Goal: Task Accomplishment & Management: Use online tool/utility

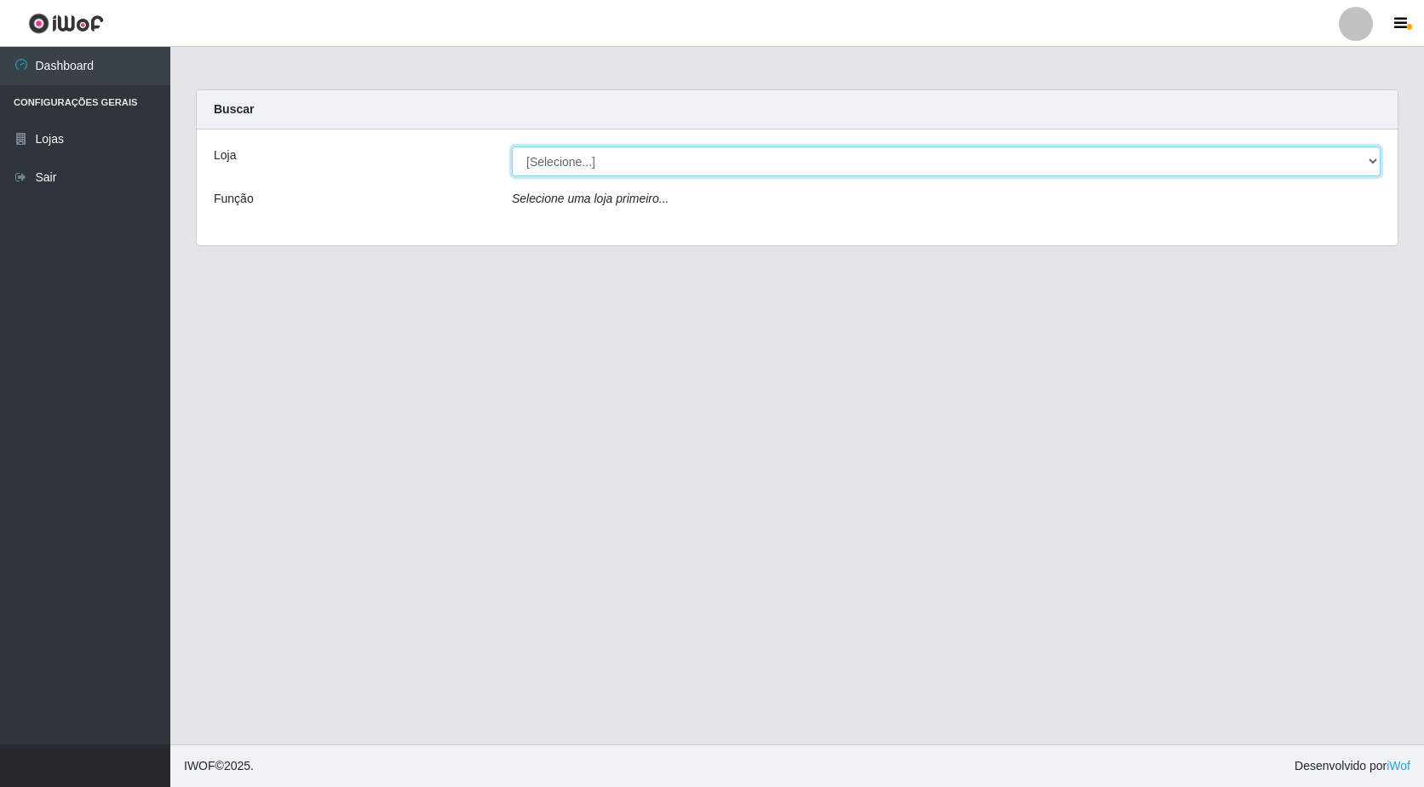
click at [678, 165] on select "[Selecione...] Extraplus - Loja 50 [GEOGRAPHIC_DATA]" at bounding box center [946, 161] width 868 height 30
select select "451"
click at [512, 146] on select "[Selecione...] Extraplus - Loja 50 [GEOGRAPHIC_DATA]" at bounding box center [946, 161] width 868 height 30
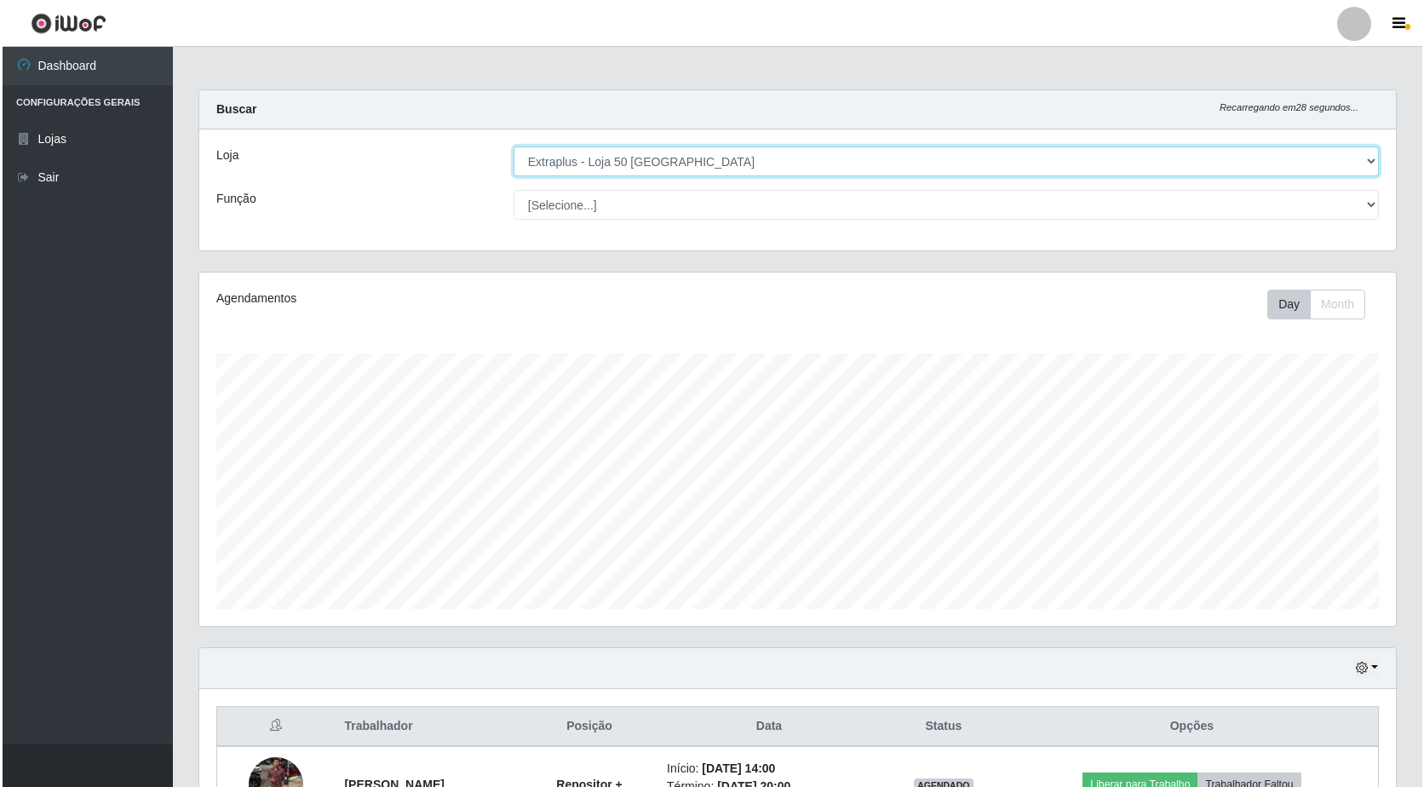
scroll to position [420, 0]
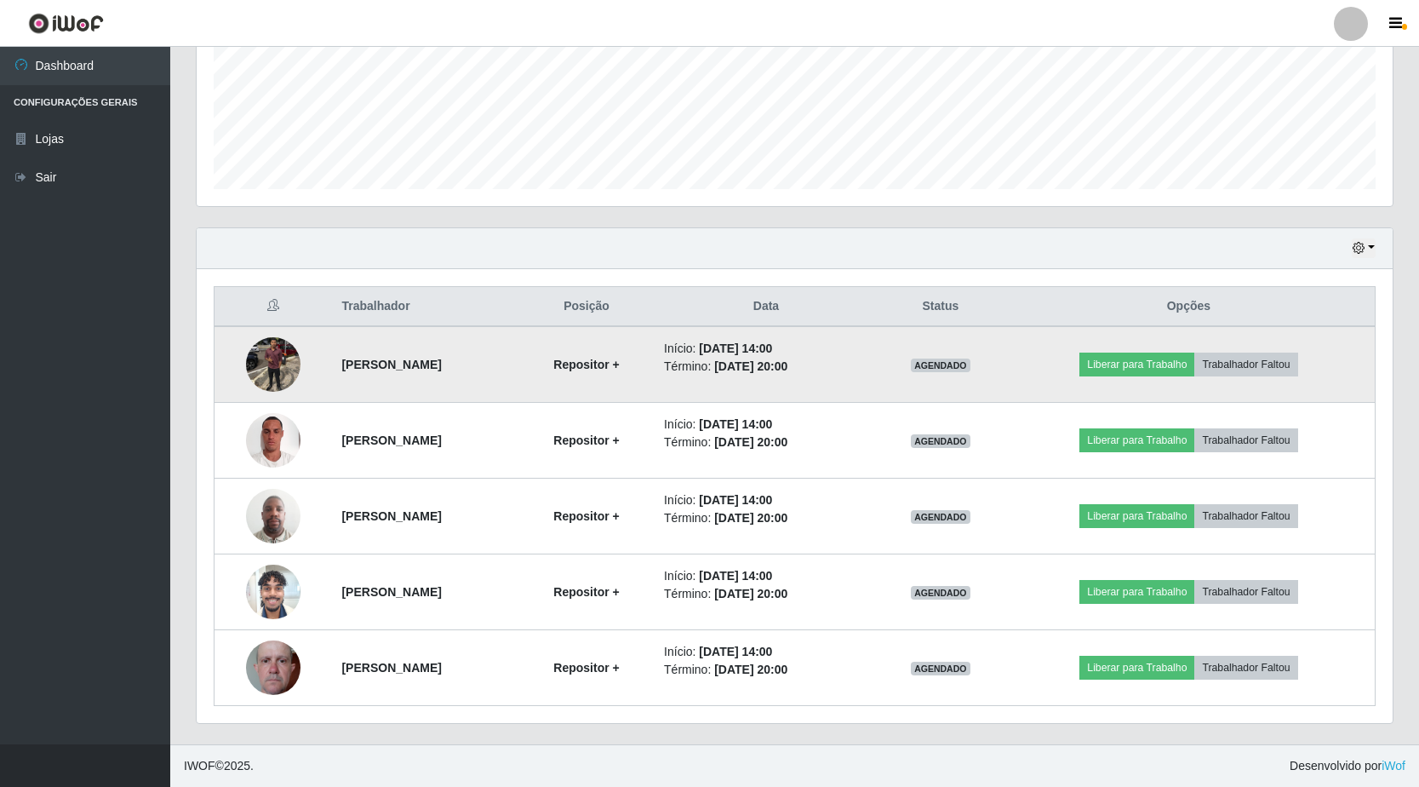
click at [276, 367] on img at bounding box center [273, 364] width 54 height 54
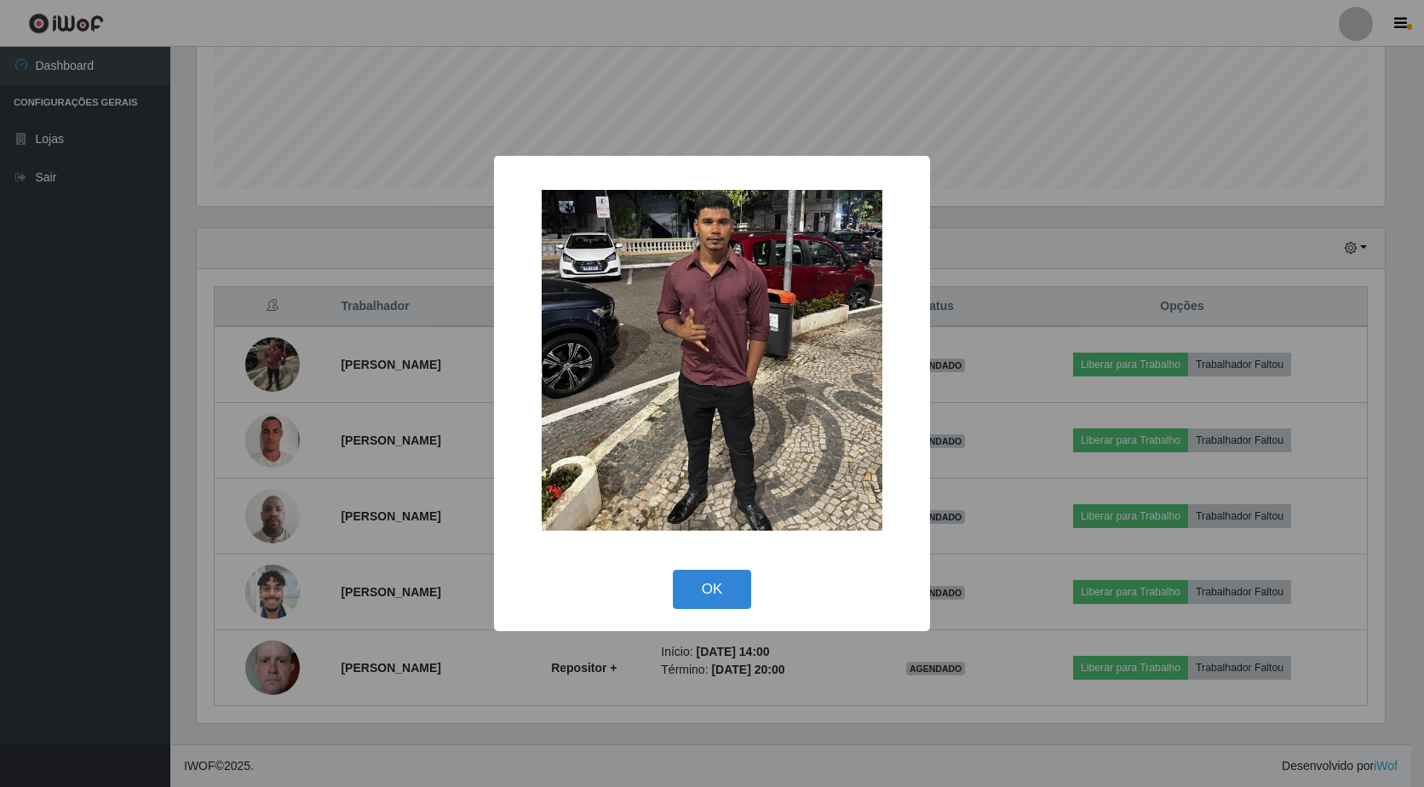
click at [113, 269] on div "× OK Cancel" at bounding box center [712, 393] width 1424 height 787
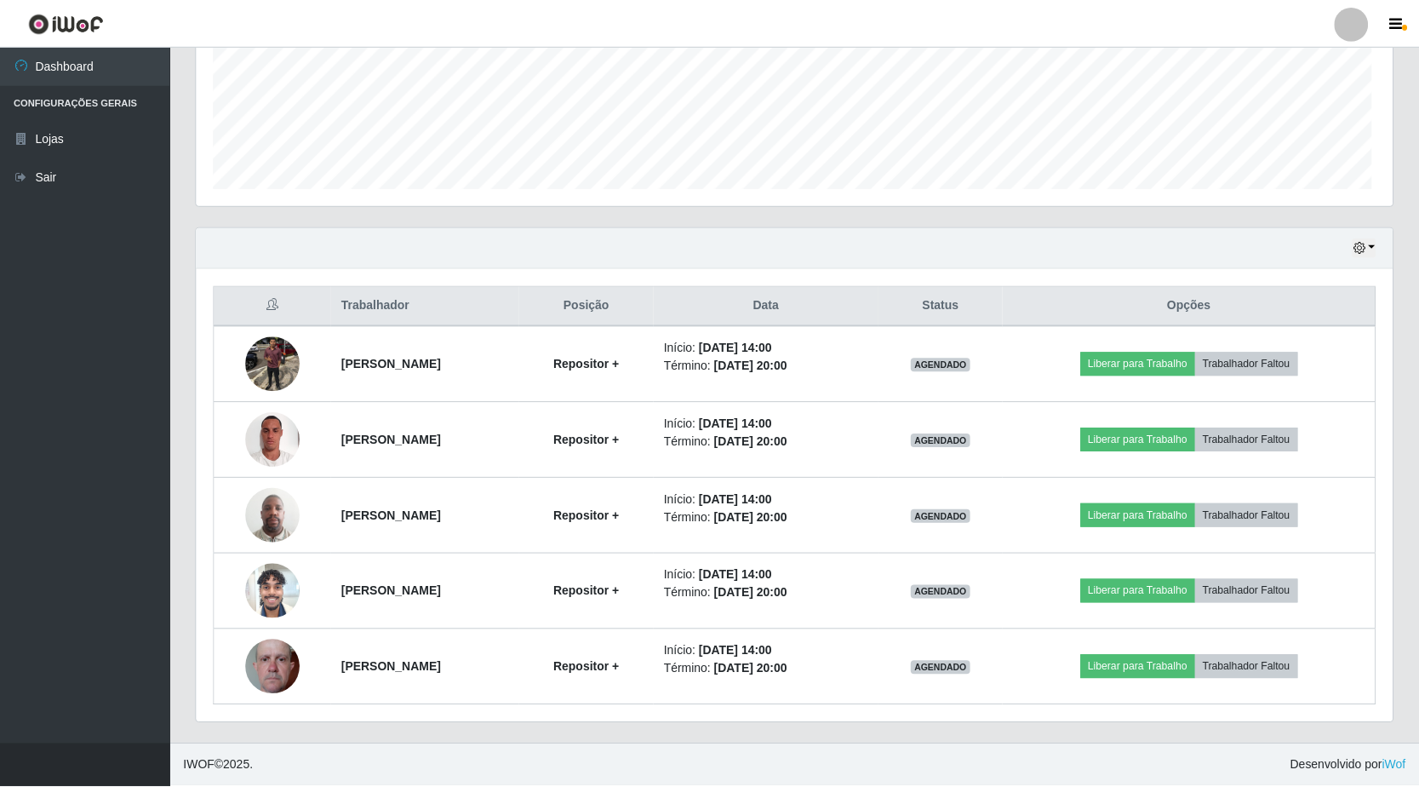
scroll to position [353, 1196]
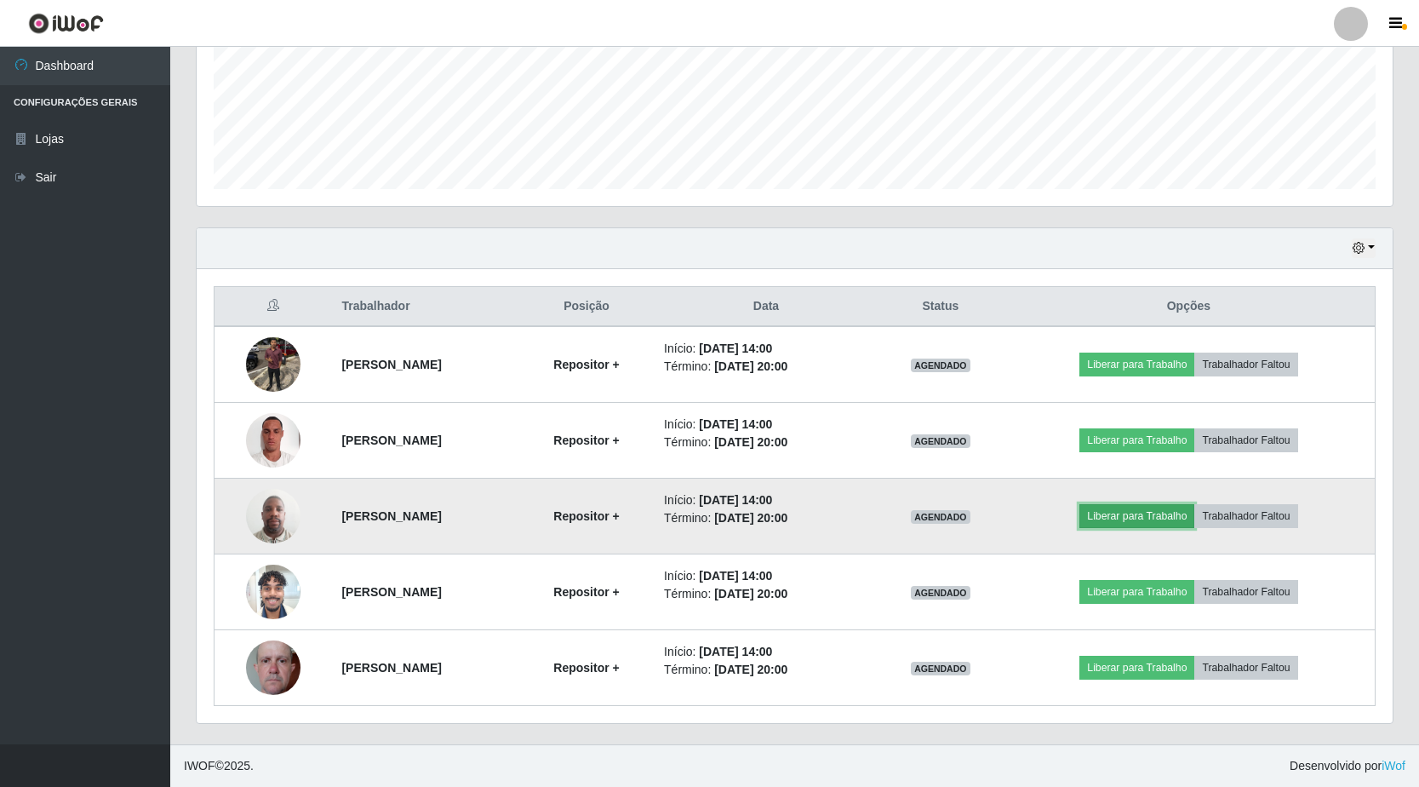
click at [1171, 514] on button "Liberar para Trabalho" at bounding box center [1137, 516] width 115 height 24
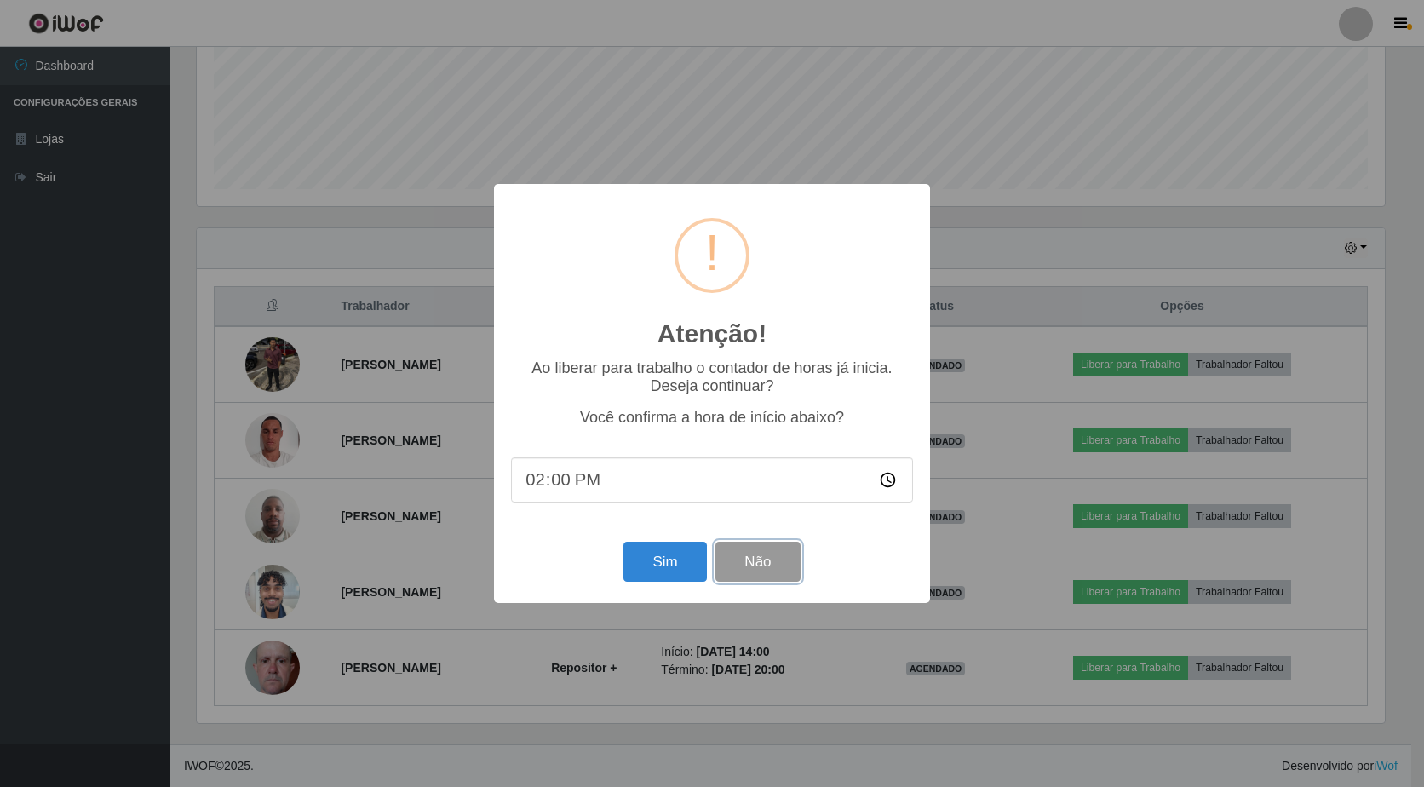
click at [754, 564] on button "Não" at bounding box center [757, 561] width 84 height 40
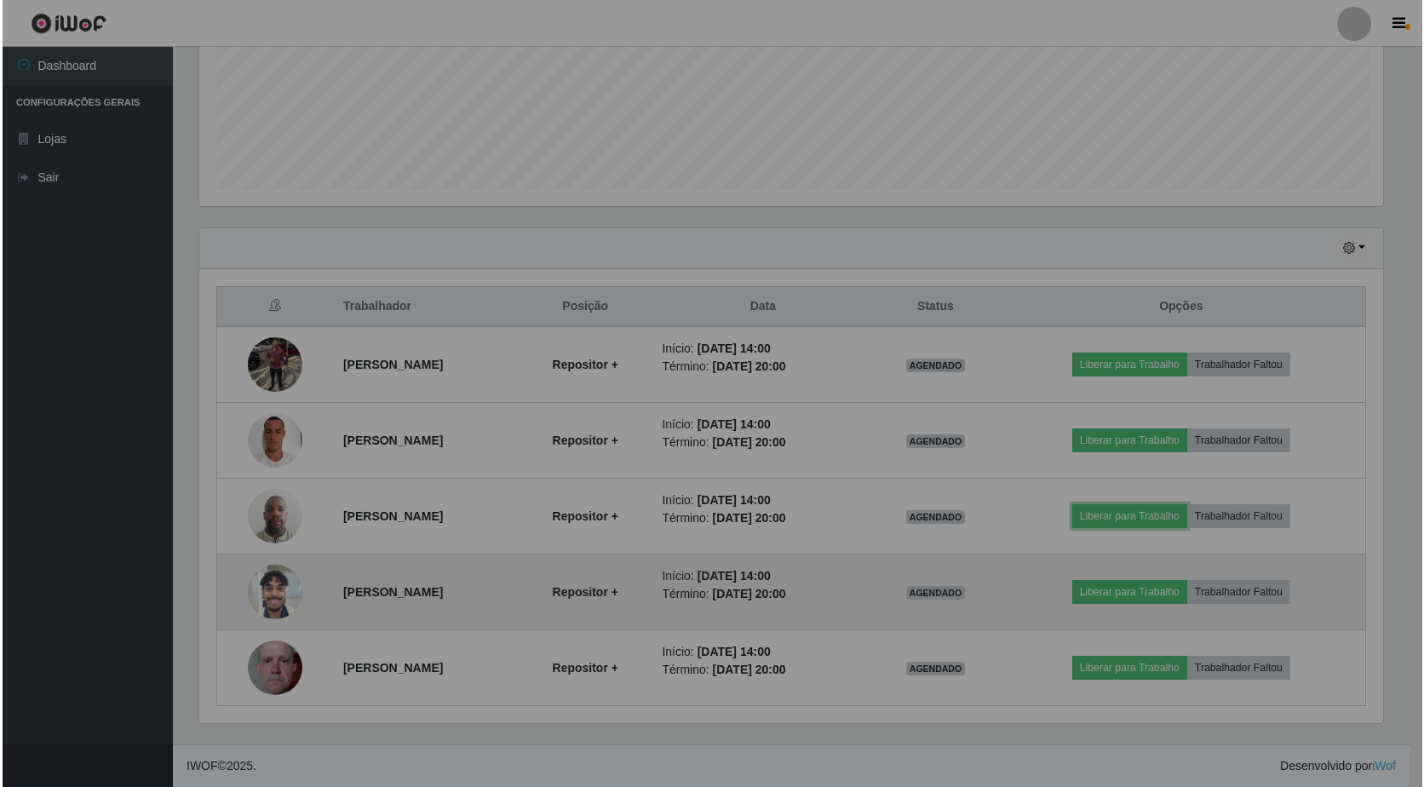
scroll to position [353, 1196]
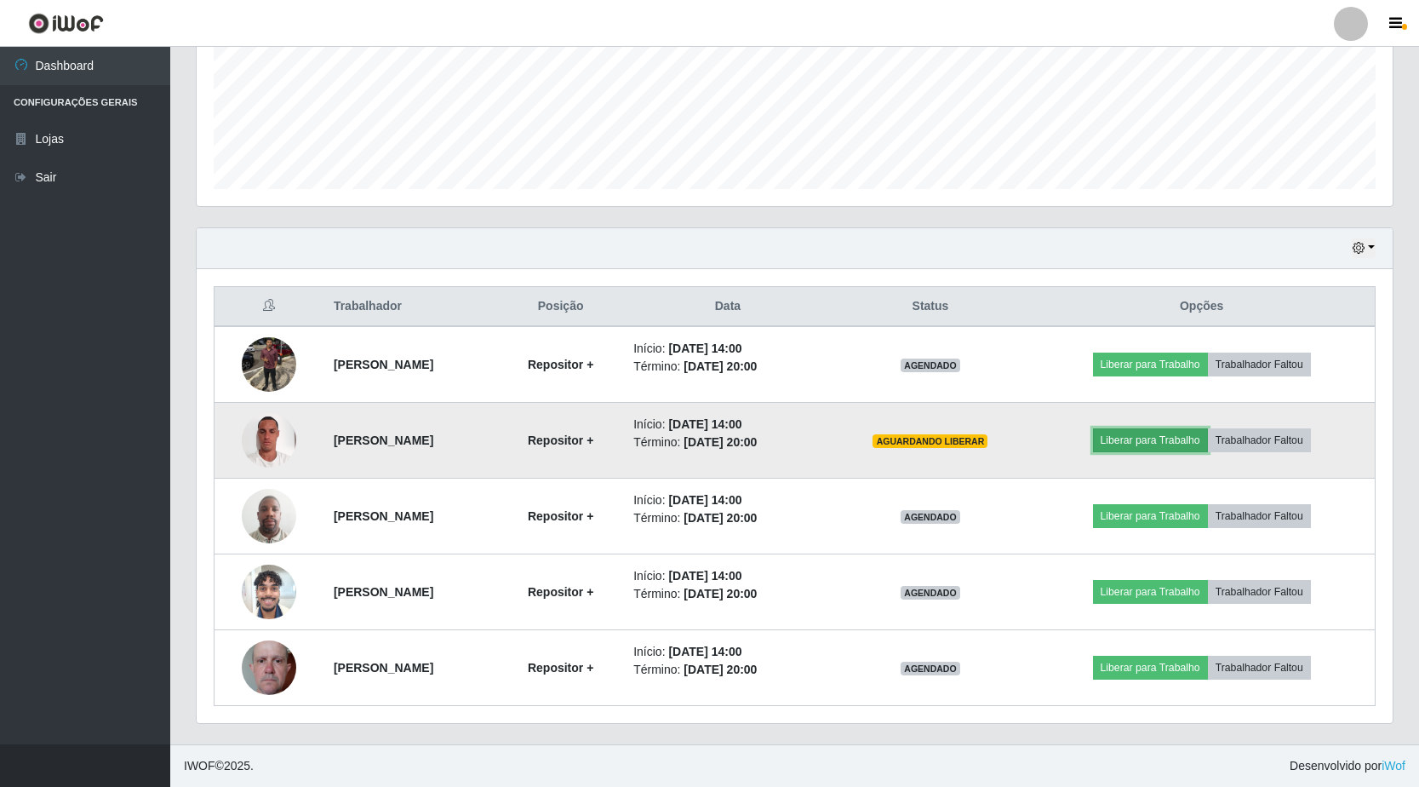
click at [1189, 450] on button "Liberar para Trabalho" at bounding box center [1150, 440] width 115 height 24
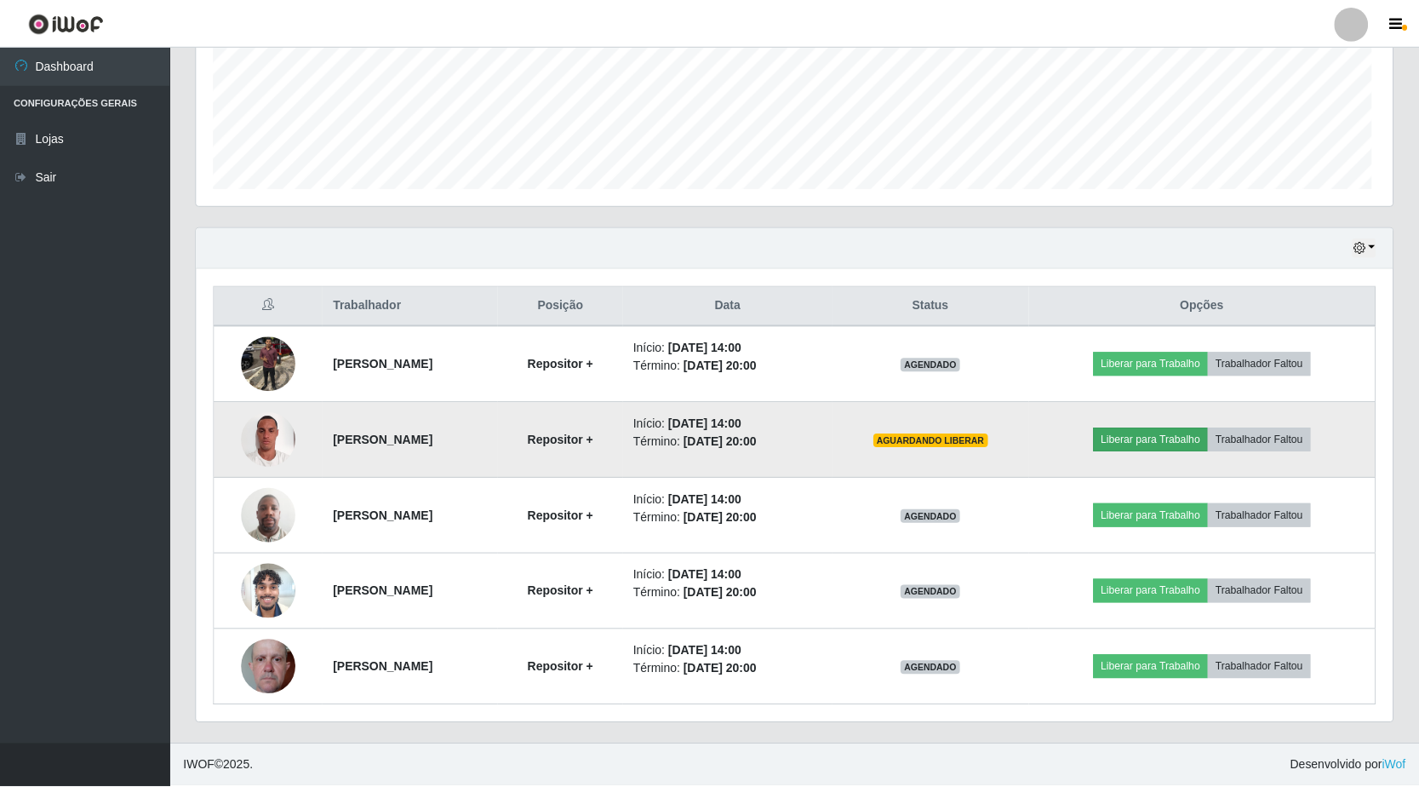
scroll to position [353, 1188]
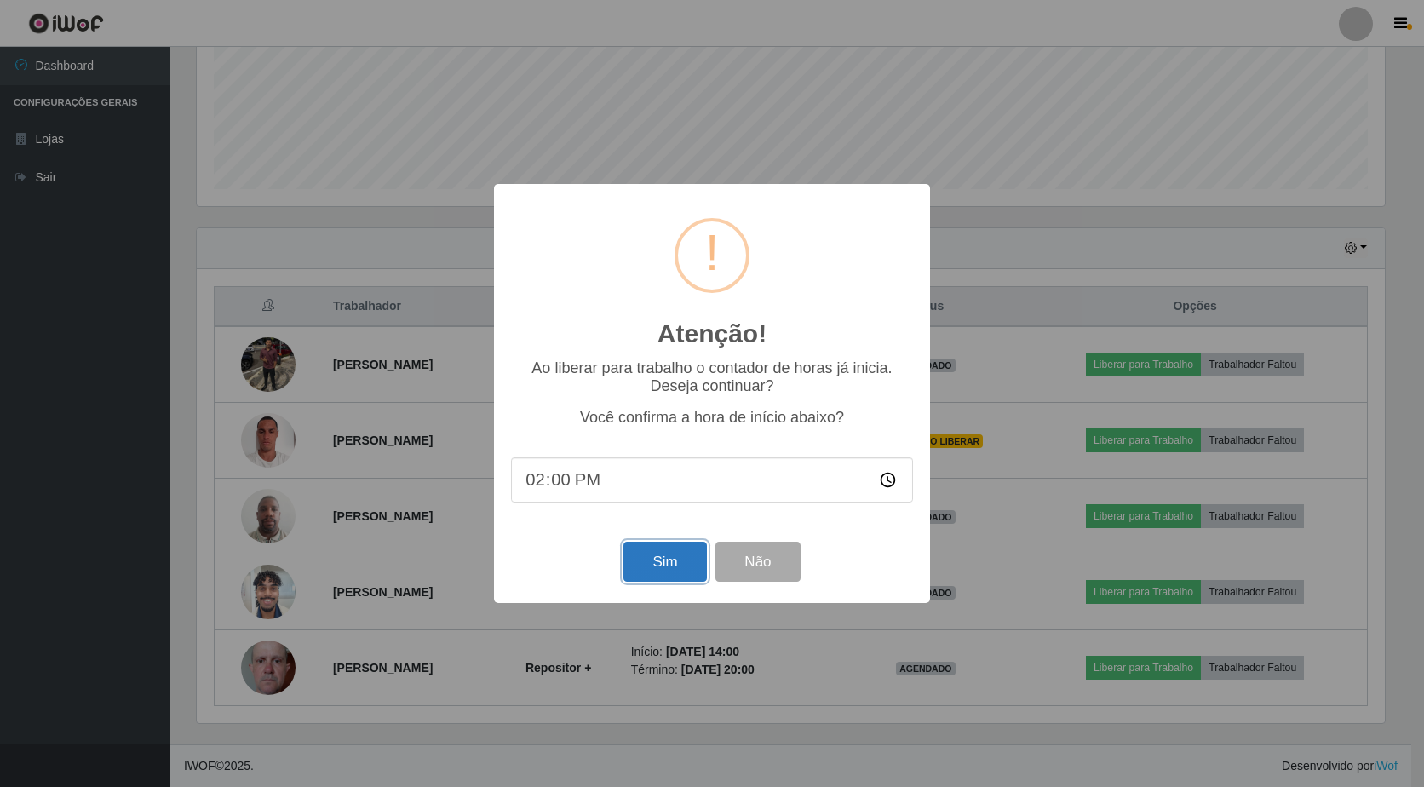
click at [651, 574] on button "Sim" at bounding box center [664, 561] width 83 height 40
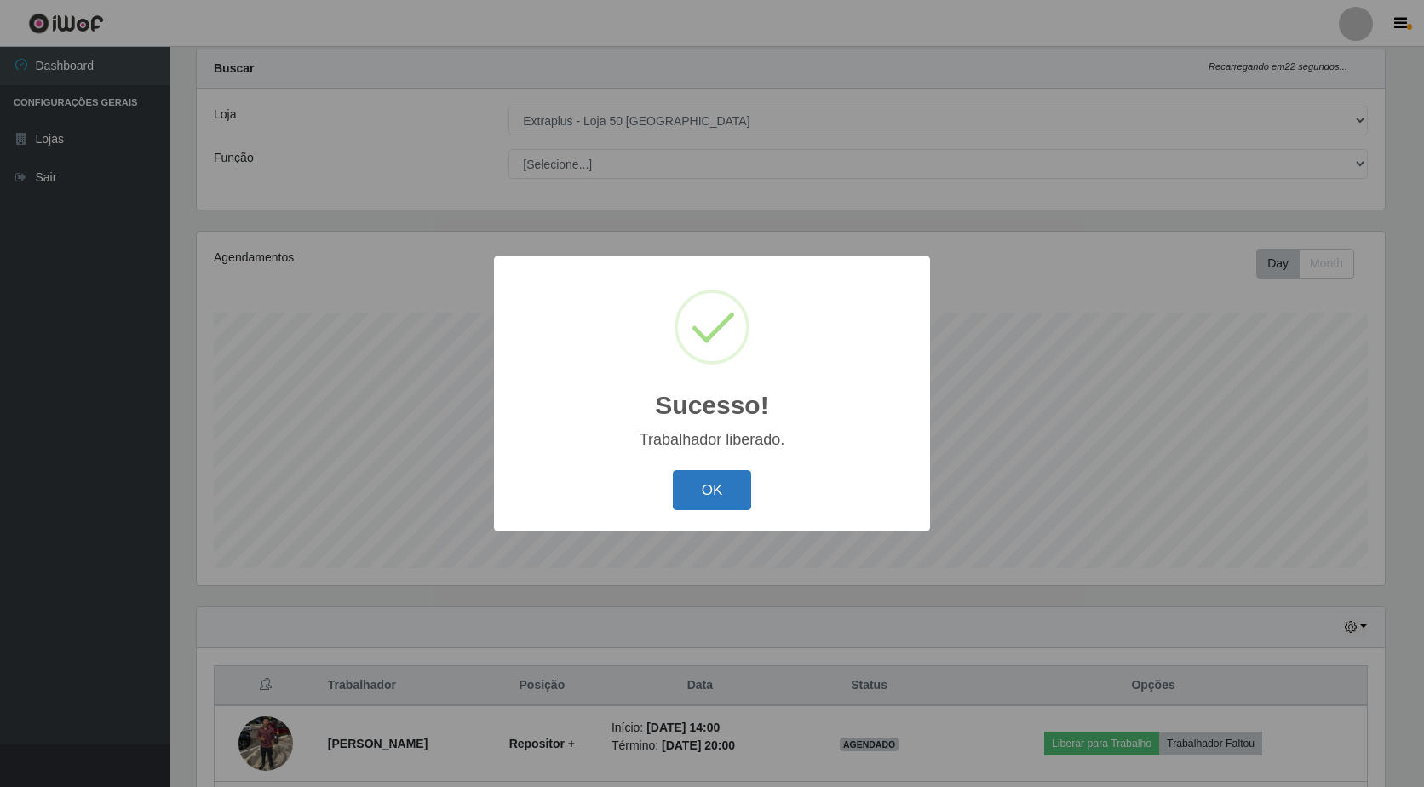
click at [713, 483] on button "OK" at bounding box center [712, 490] width 79 height 40
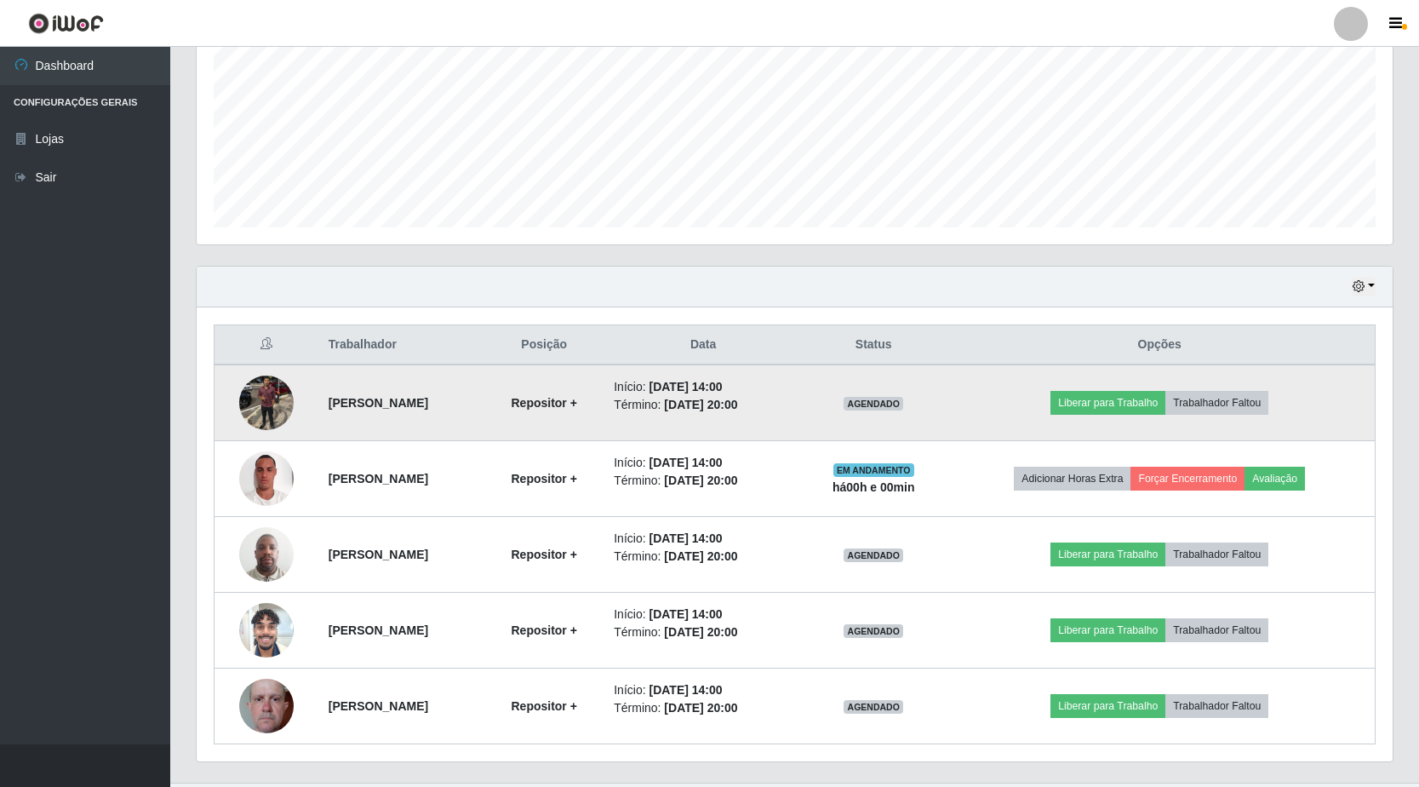
scroll to position [420, 0]
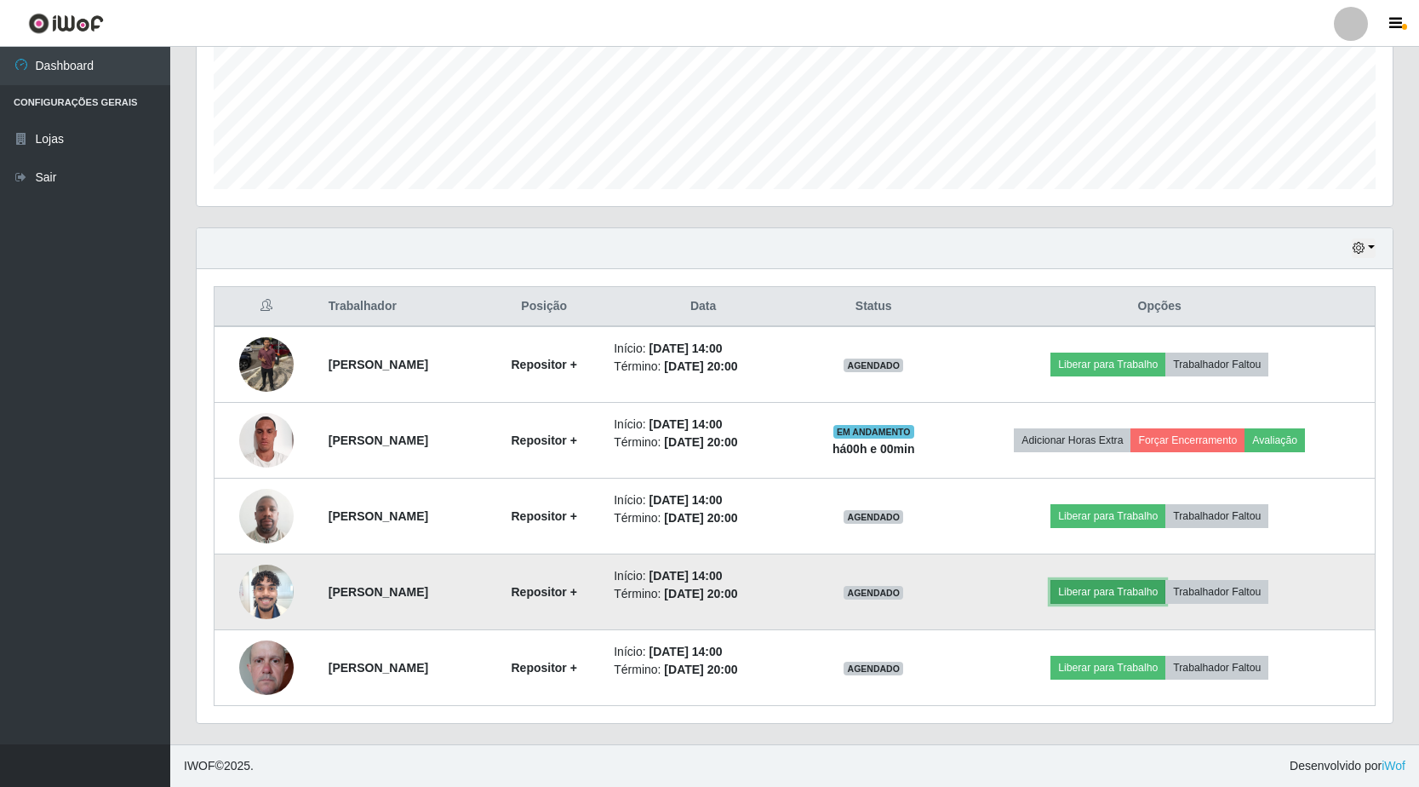
click at [1095, 592] on button "Liberar para Trabalho" at bounding box center [1108, 592] width 115 height 24
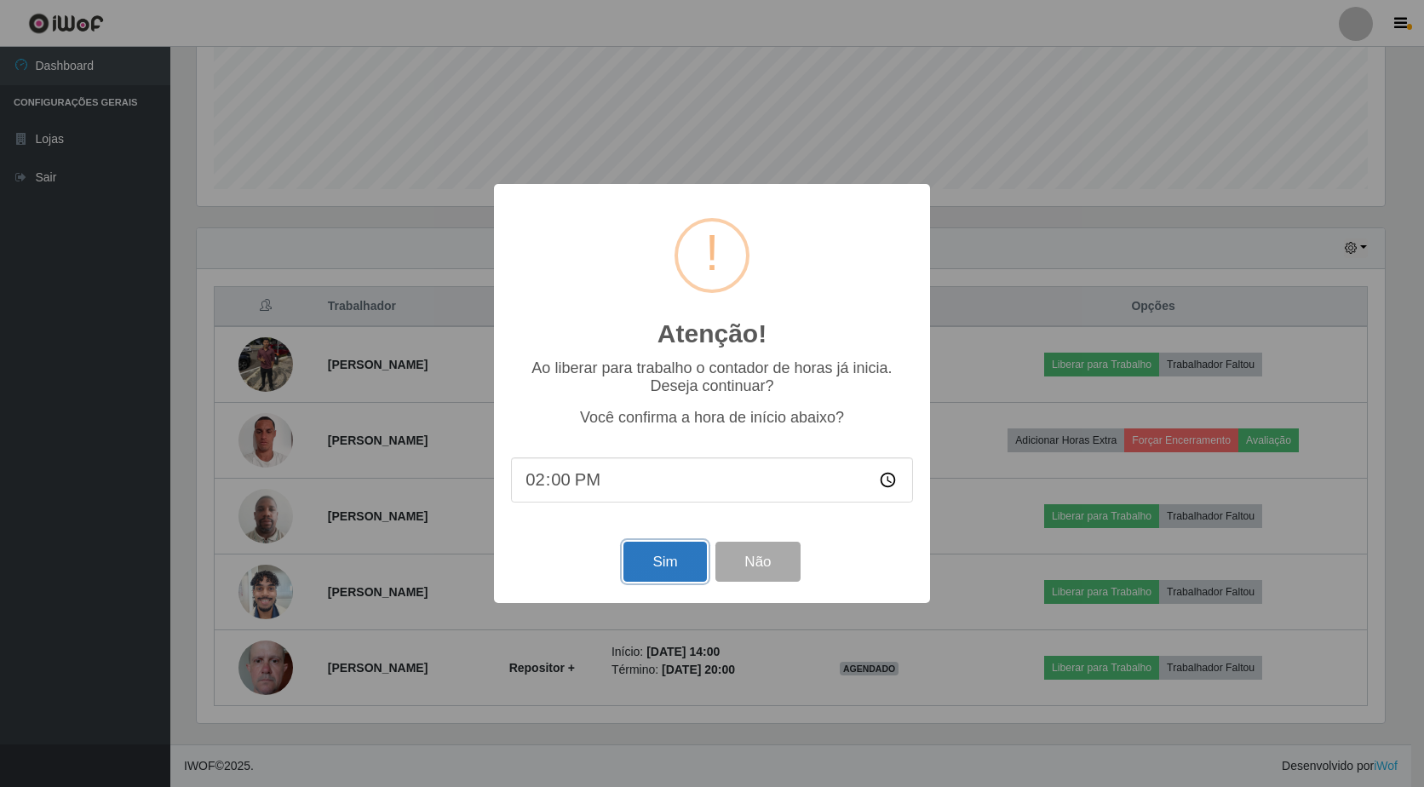
click at [632, 575] on button "Sim" at bounding box center [664, 561] width 83 height 40
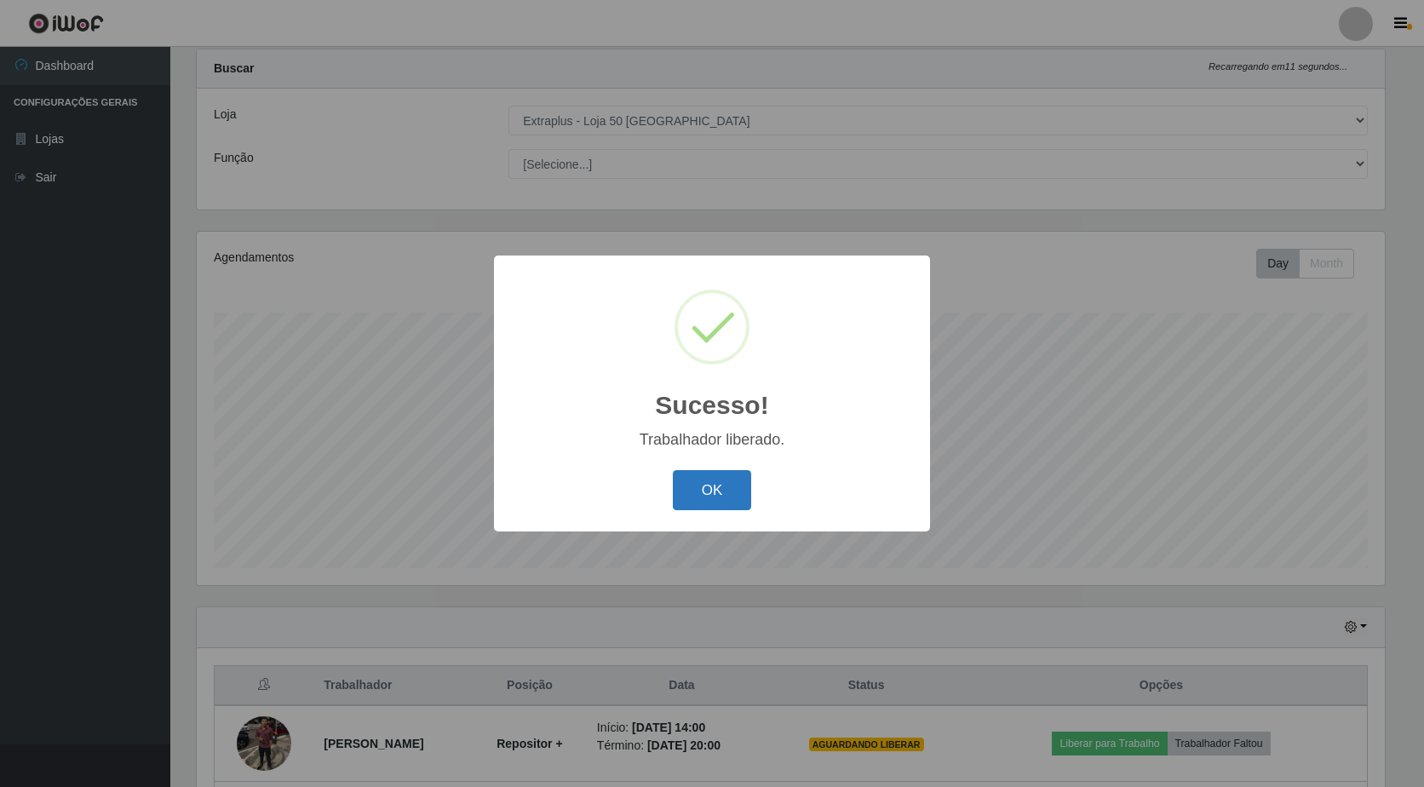
click at [730, 485] on button "OK" at bounding box center [712, 490] width 79 height 40
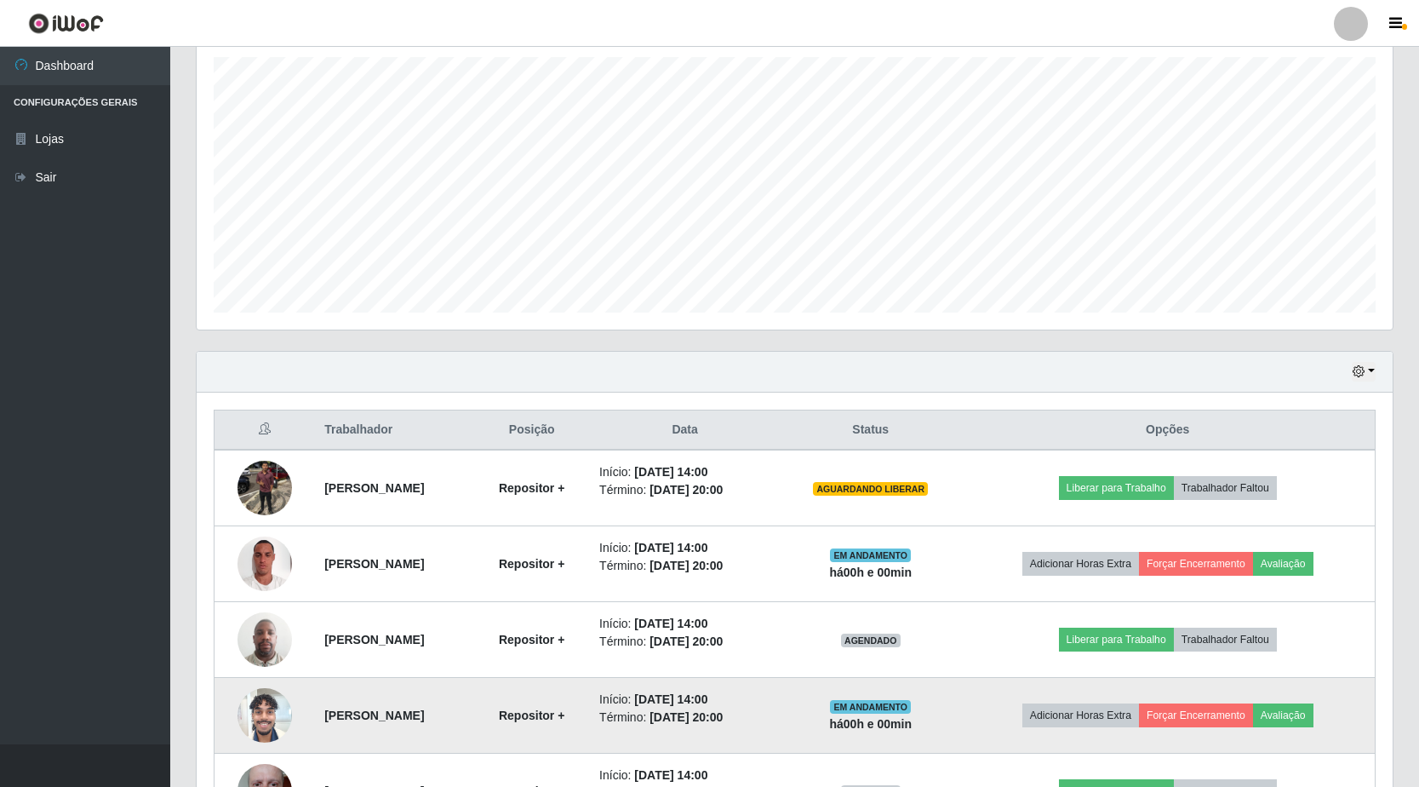
scroll to position [420, 0]
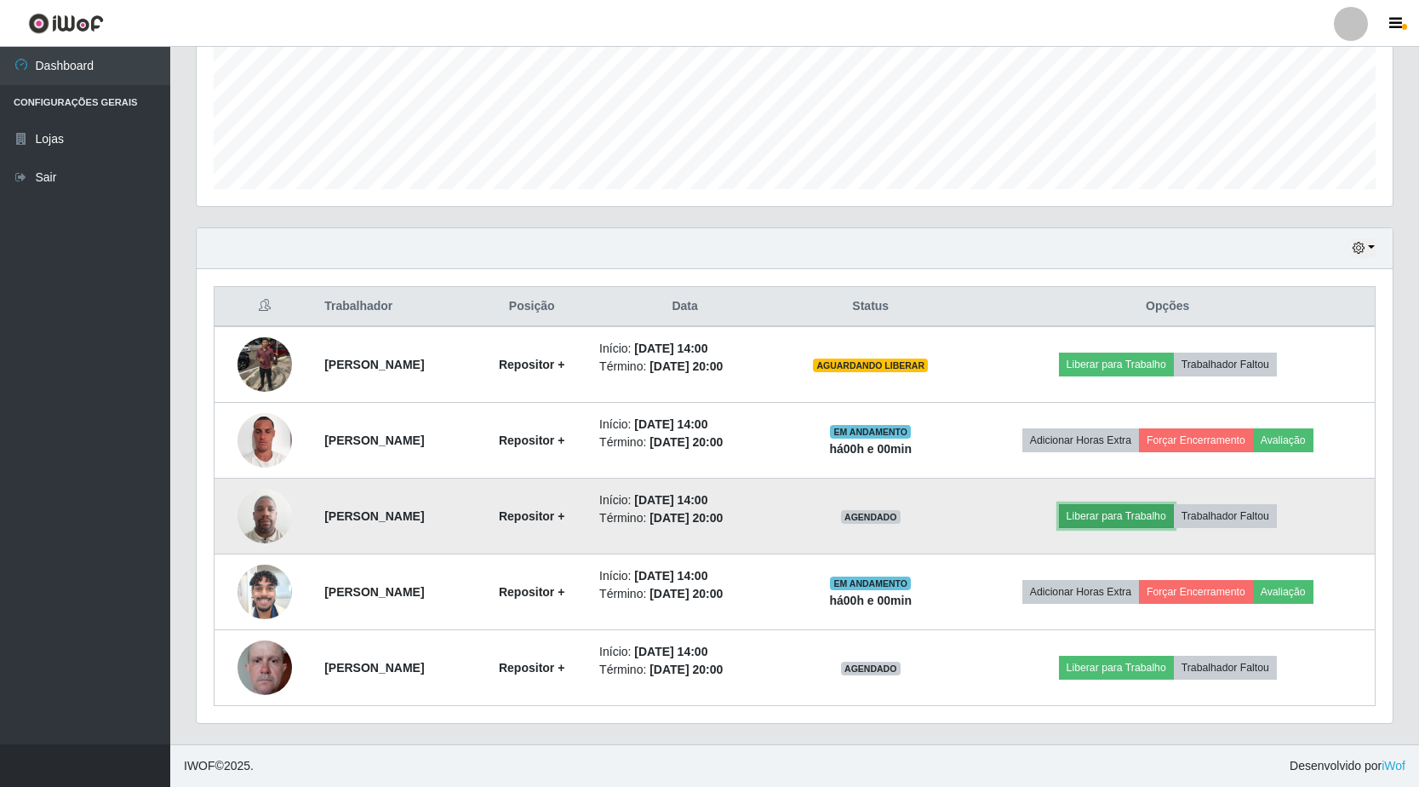
click at [1151, 519] on button "Liberar para Trabalho" at bounding box center [1116, 516] width 115 height 24
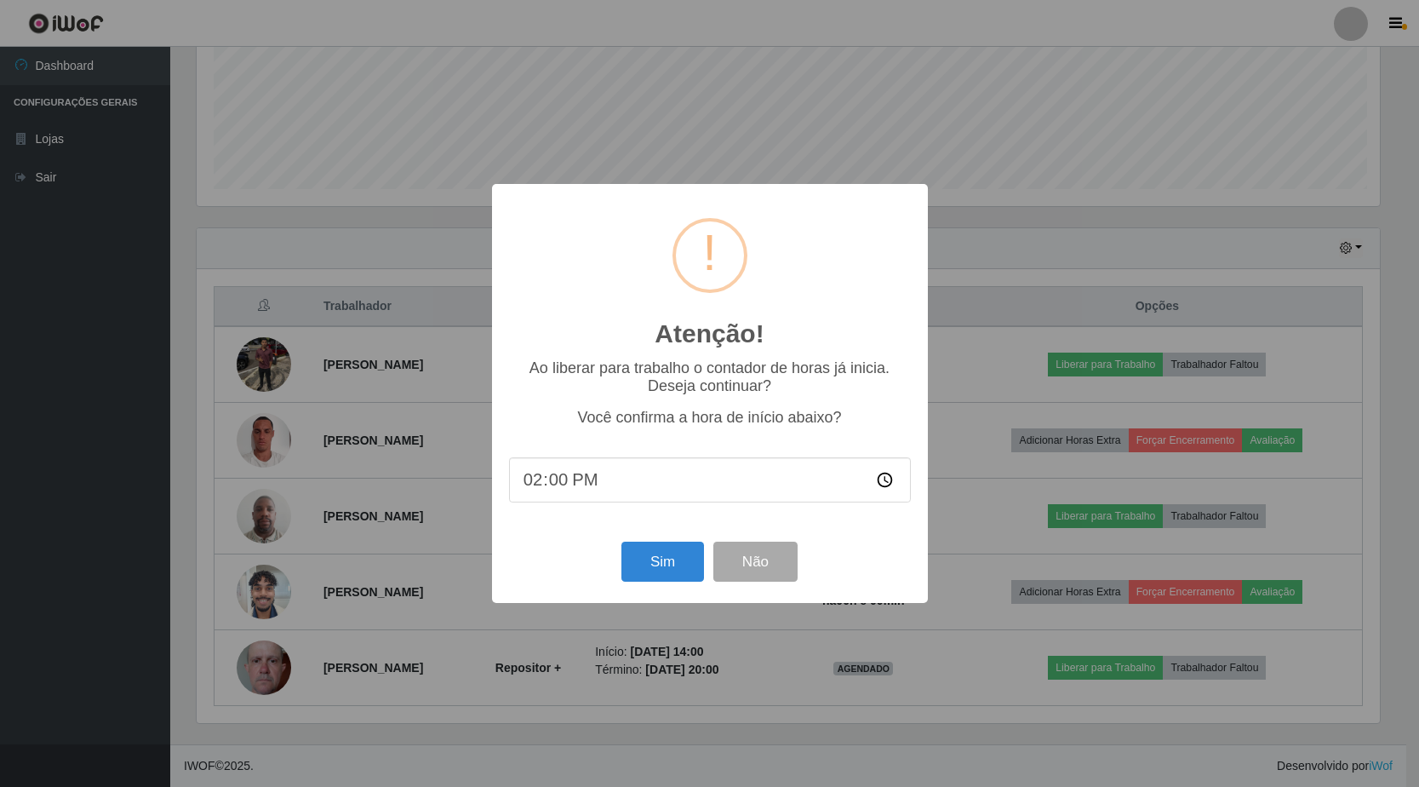
scroll to position [353, 1188]
click at [662, 570] on button "Sim" at bounding box center [664, 561] width 83 height 40
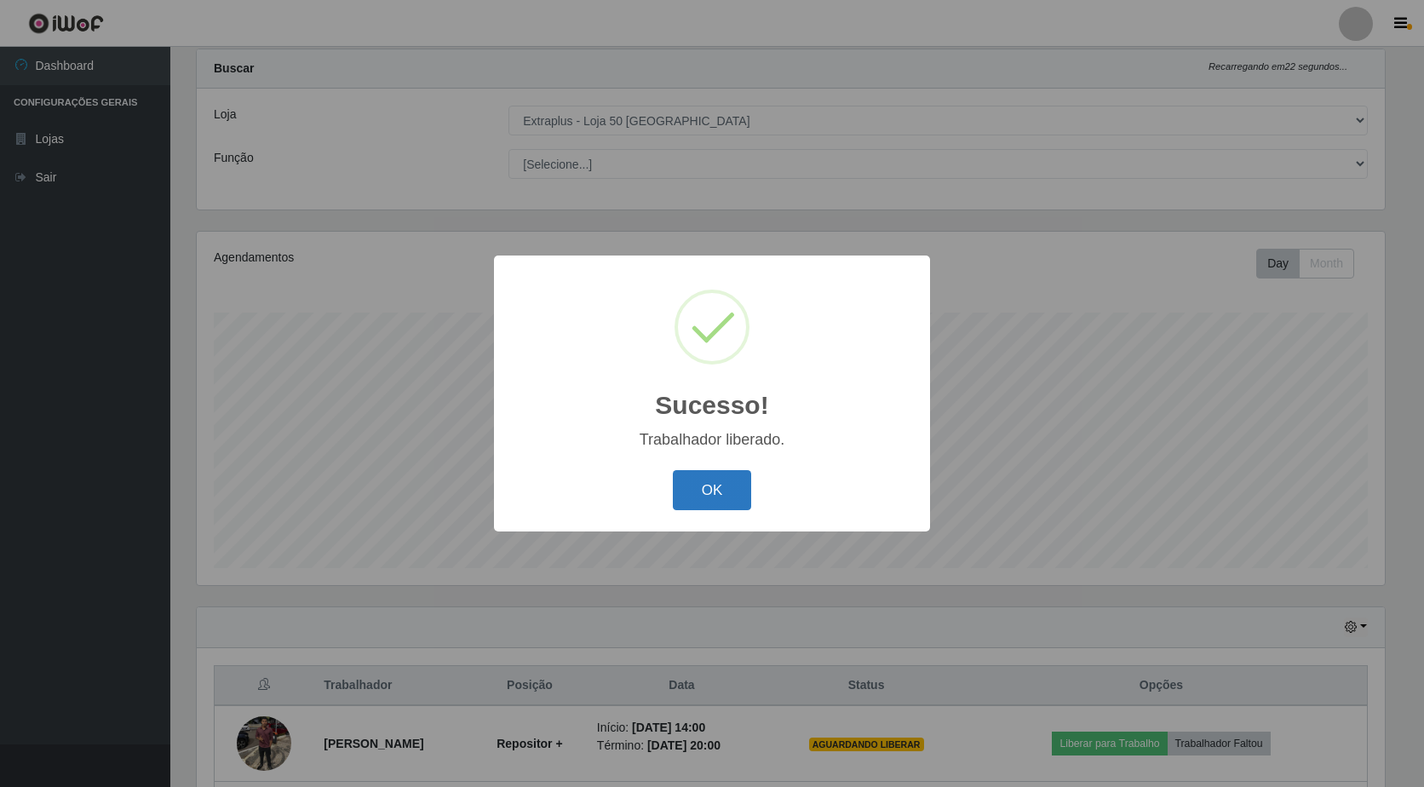
drag, startPoint x: 683, startPoint y: 489, endPoint x: 693, endPoint y: 490, distance: 10.4
click at [685, 489] on button "OK" at bounding box center [712, 490] width 79 height 40
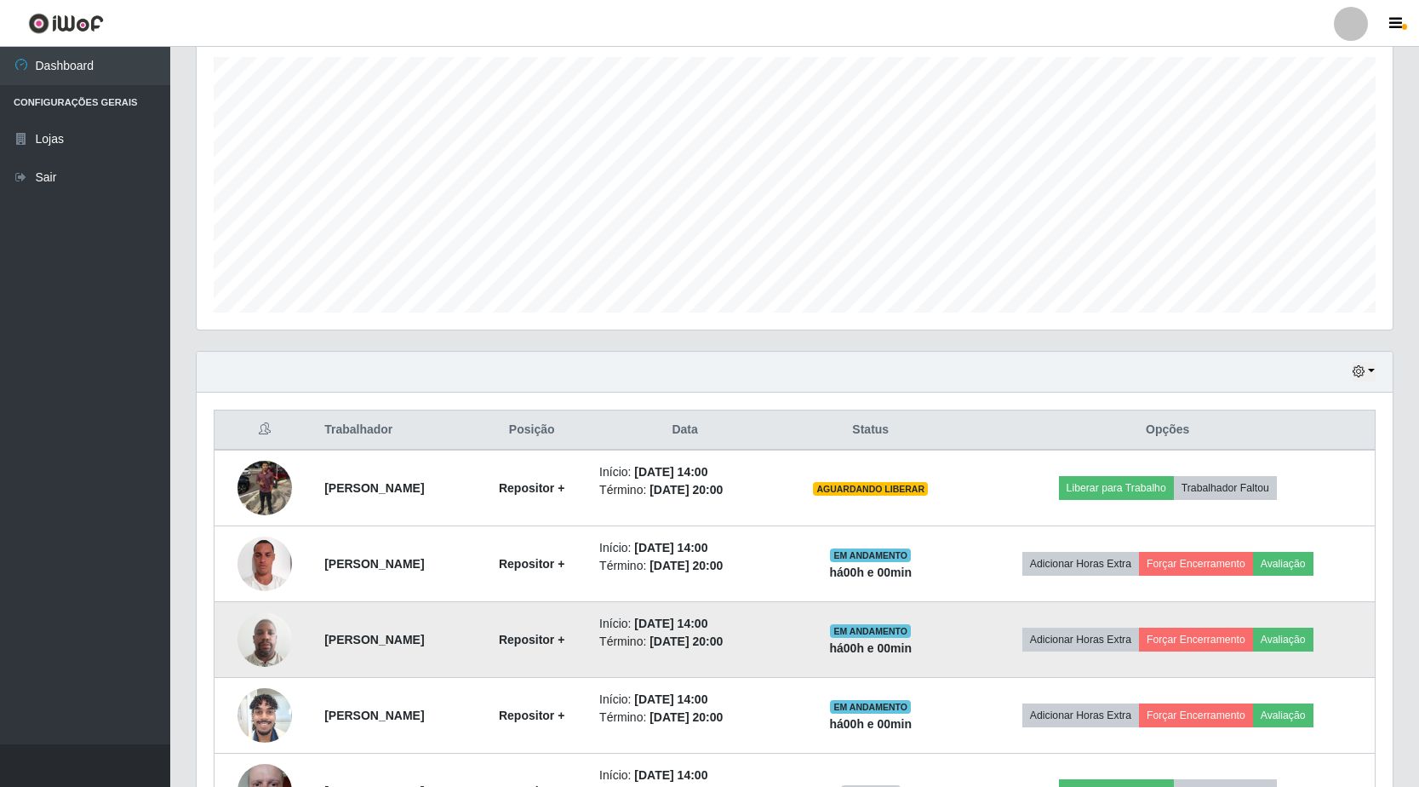
scroll to position [0, 0]
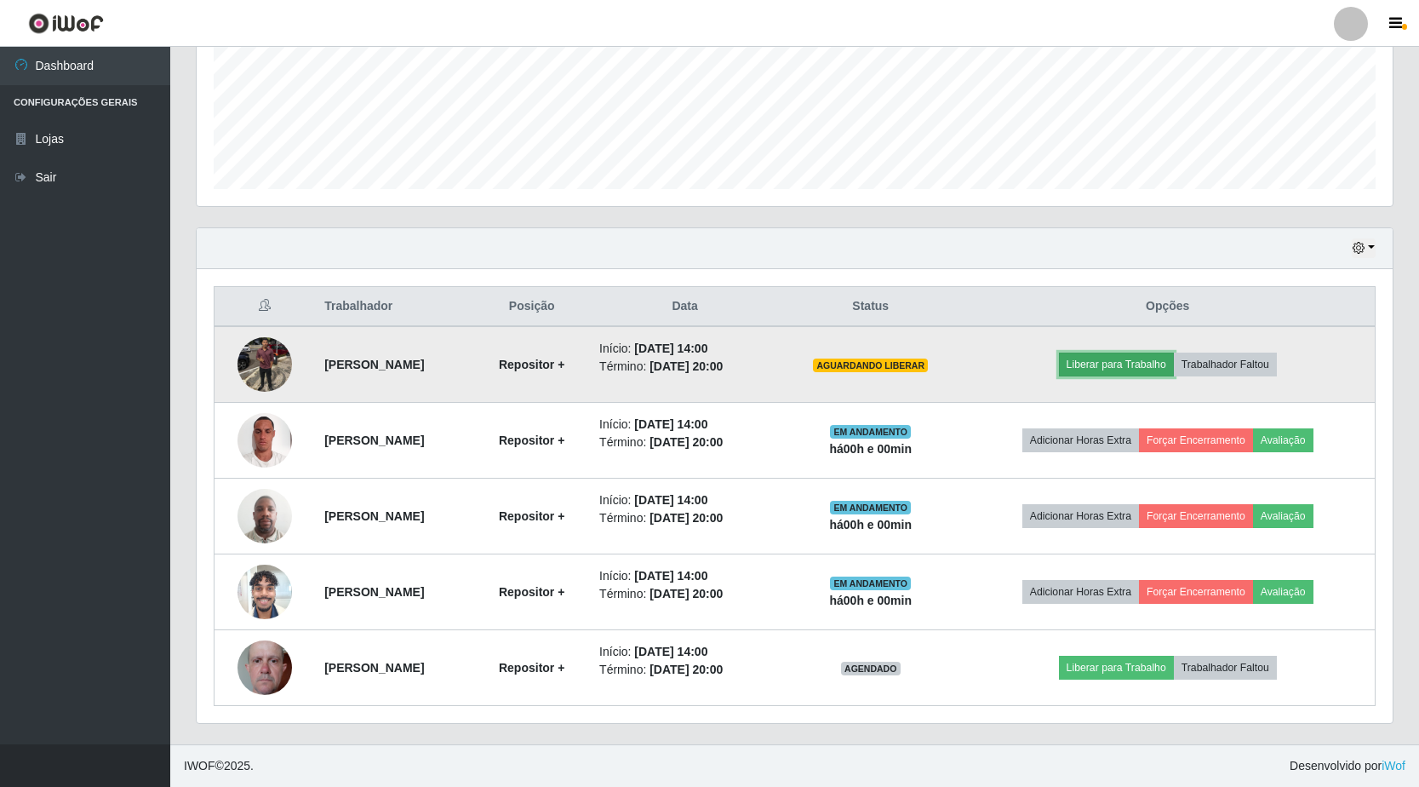
click at [1105, 364] on button "Liberar para Trabalho" at bounding box center [1116, 364] width 115 height 24
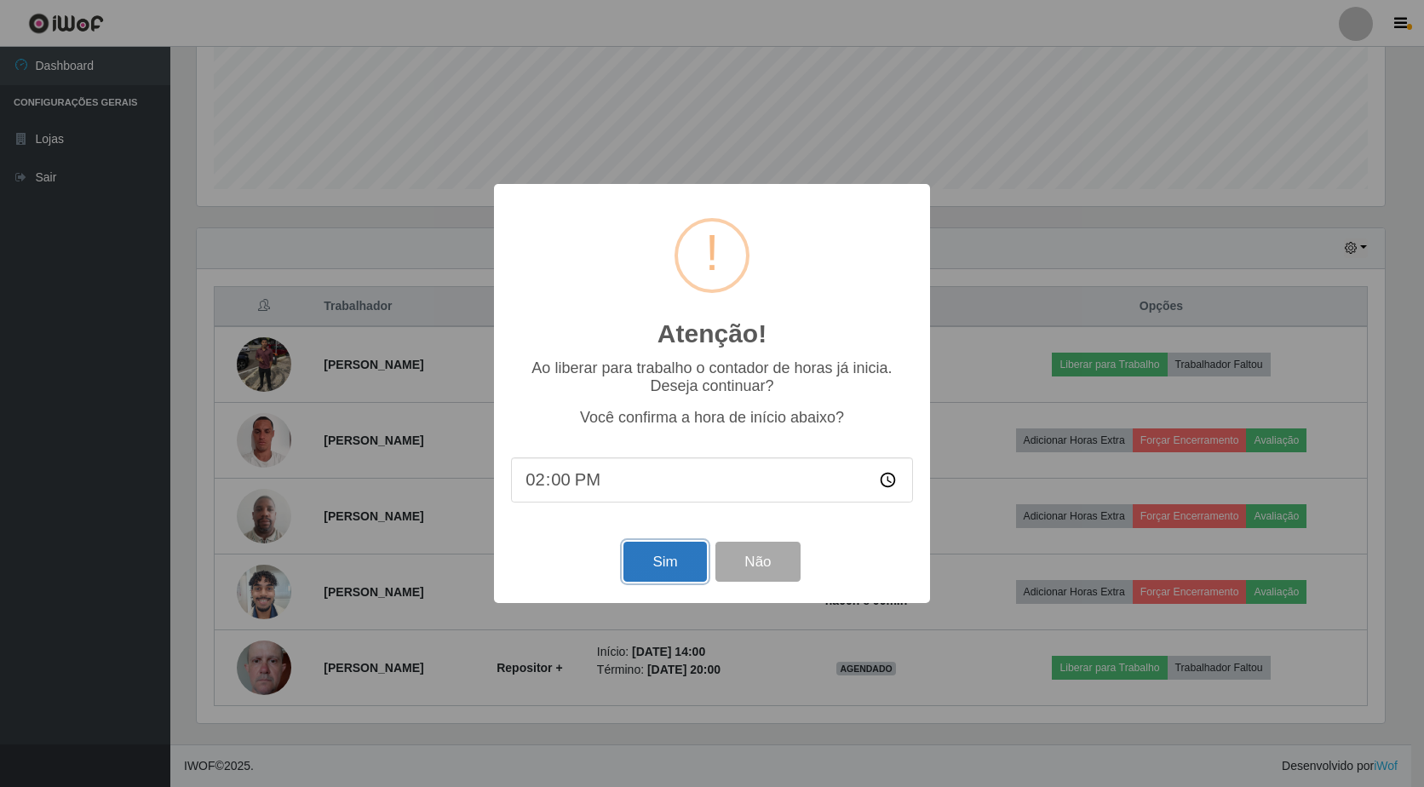
click at [652, 551] on button "Sim" at bounding box center [664, 561] width 83 height 40
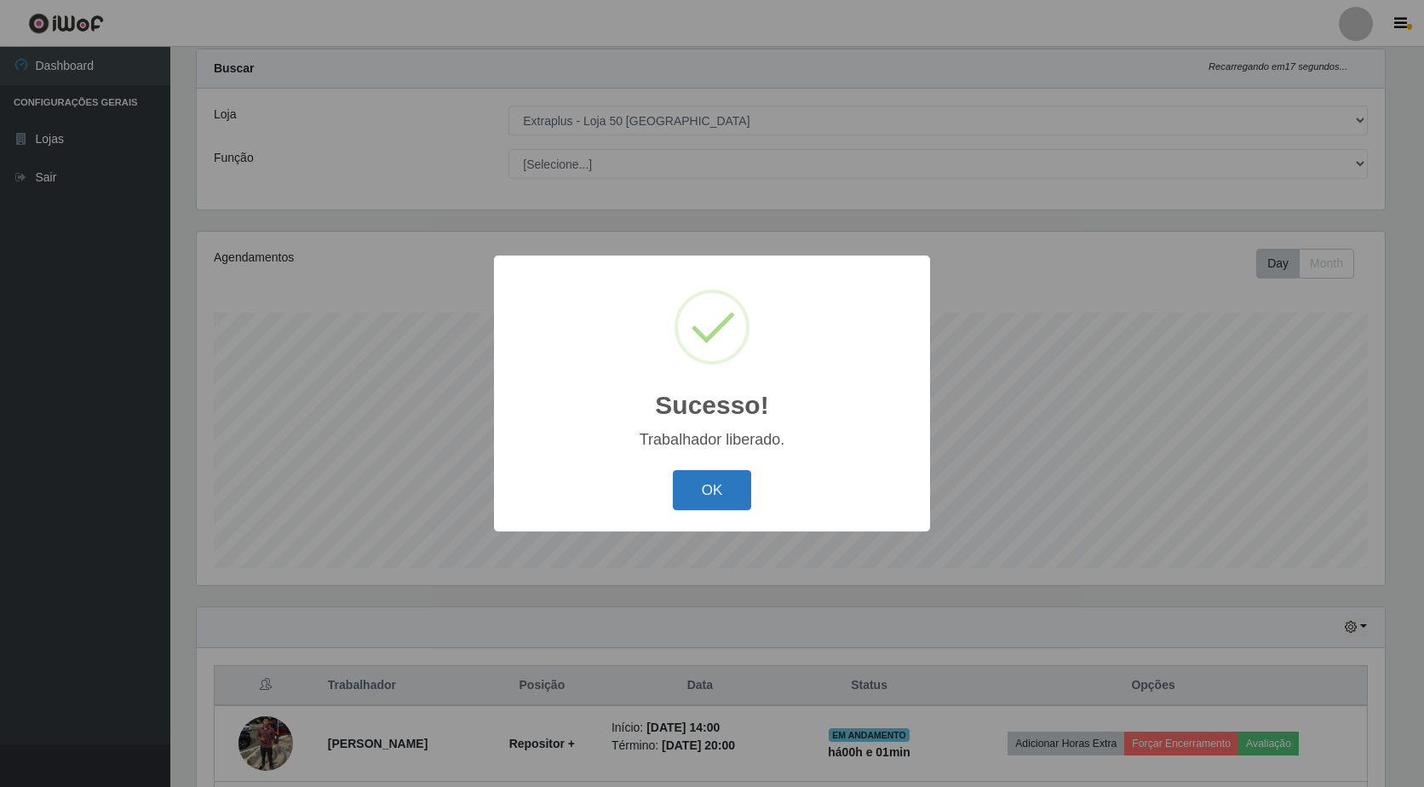
click at [725, 487] on button "OK" at bounding box center [712, 490] width 79 height 40
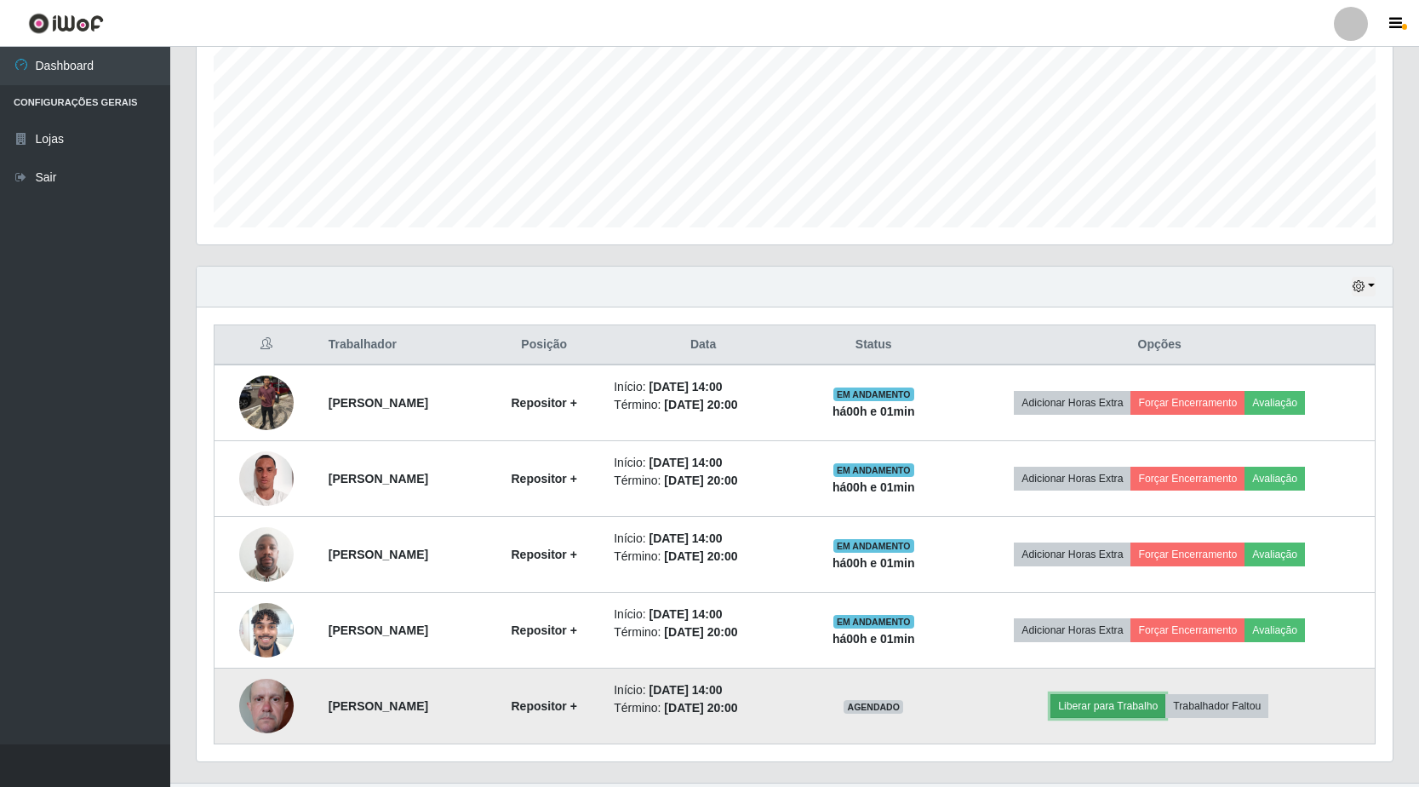
click at [1146, 707] on button "Liberar para Trabalho" at bounding box center [1108, 706] width 115 height 24
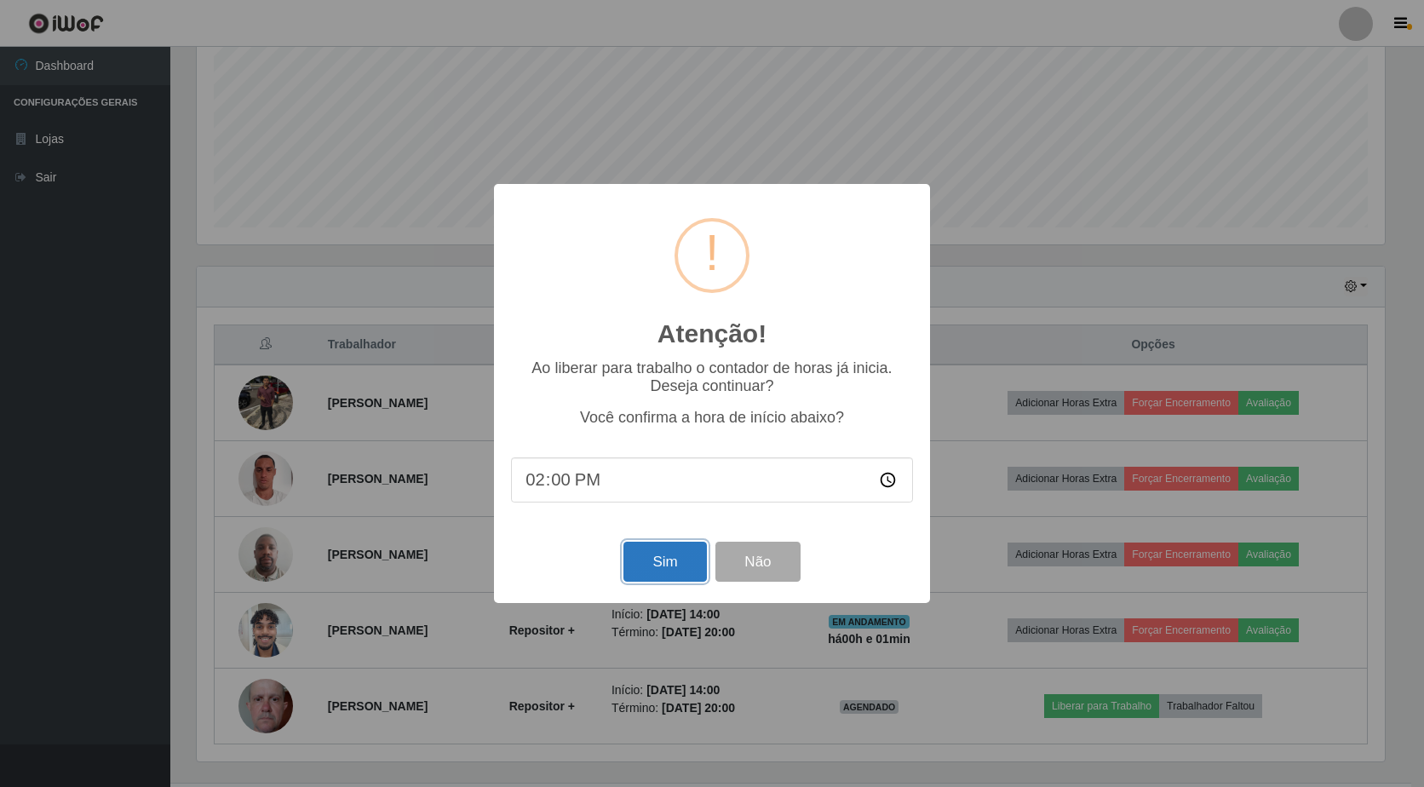
click at [666, 563] on button "Sim" at bounding box center [664, 561] width 83 height 40
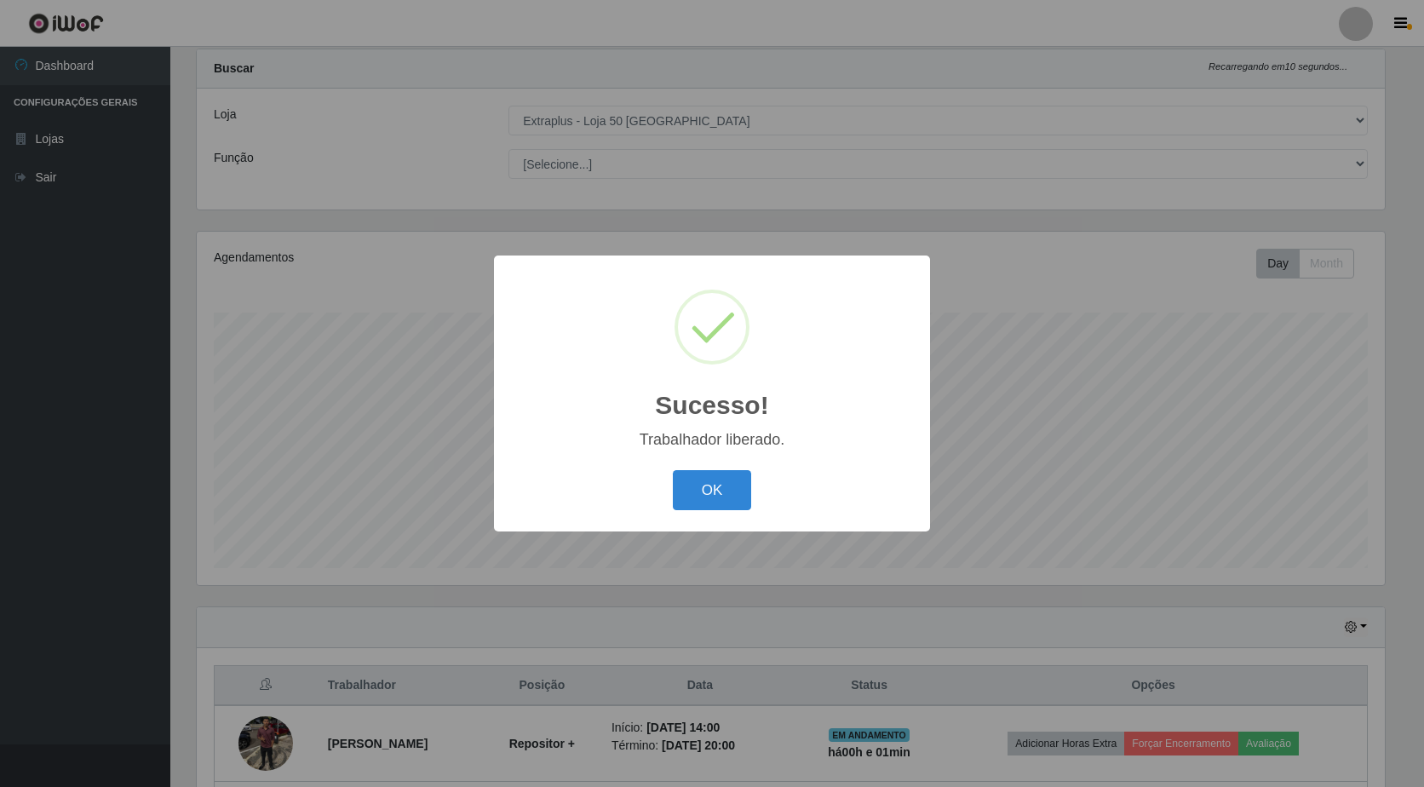
click at [711, 470] on div "OK Cancel" at bounding box center [712, 490] width 402 height 49
click at [711, 483] on button "OK" at bounding box center [712, 490] width 79 height 40
